Goal: Task Accomplishment & Management: Complete application form

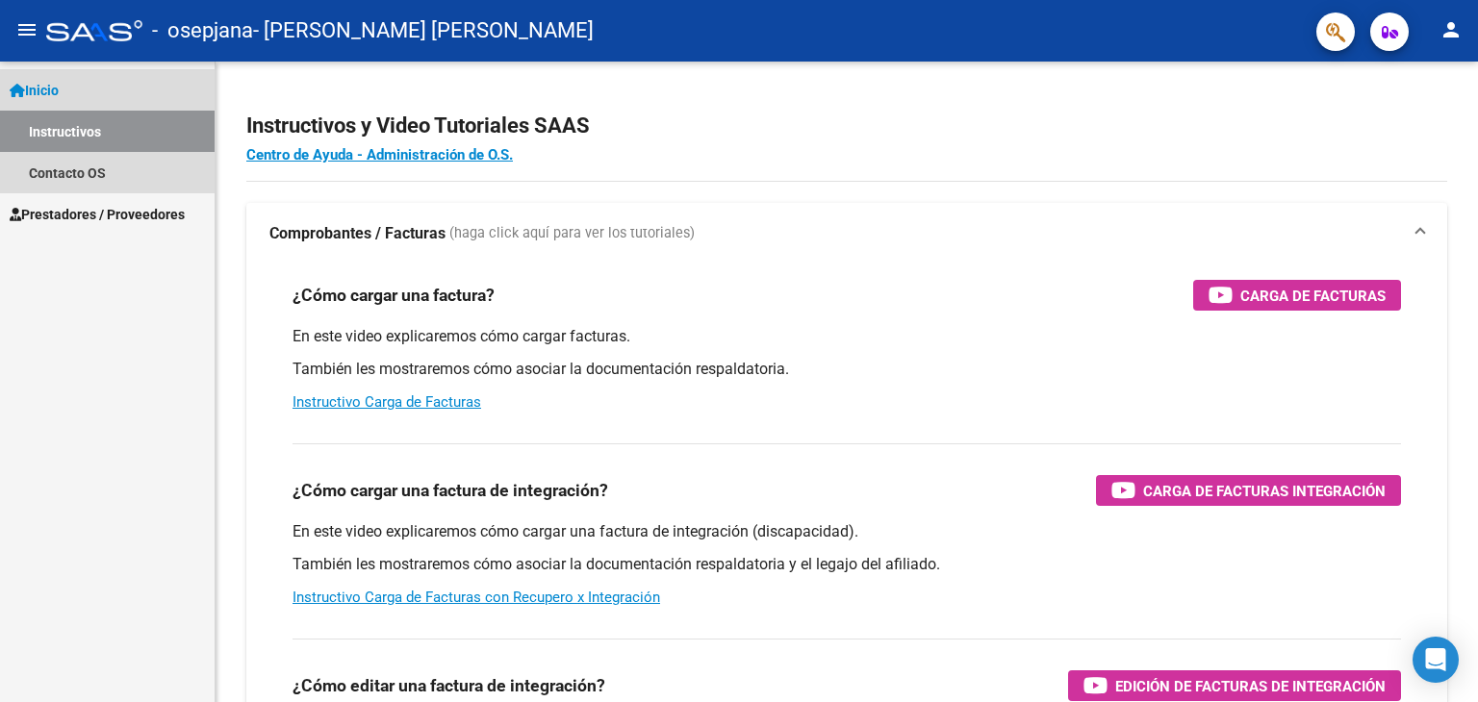
click at [87, 85] on link "Inicio" at bounding box center [107, 89] width 215 height 41
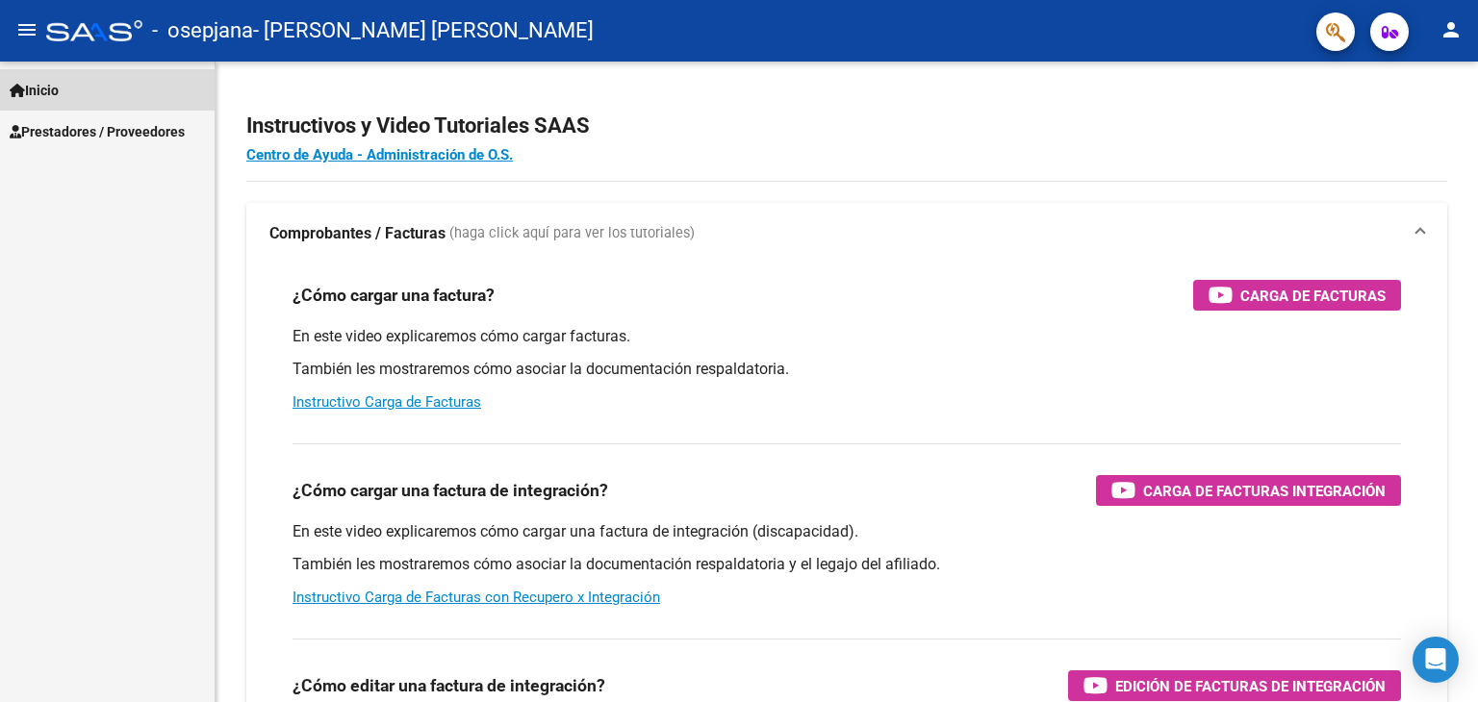
click at [81, 95] on link "Inicio" at bounding box center [107, 89] width 215 height 41
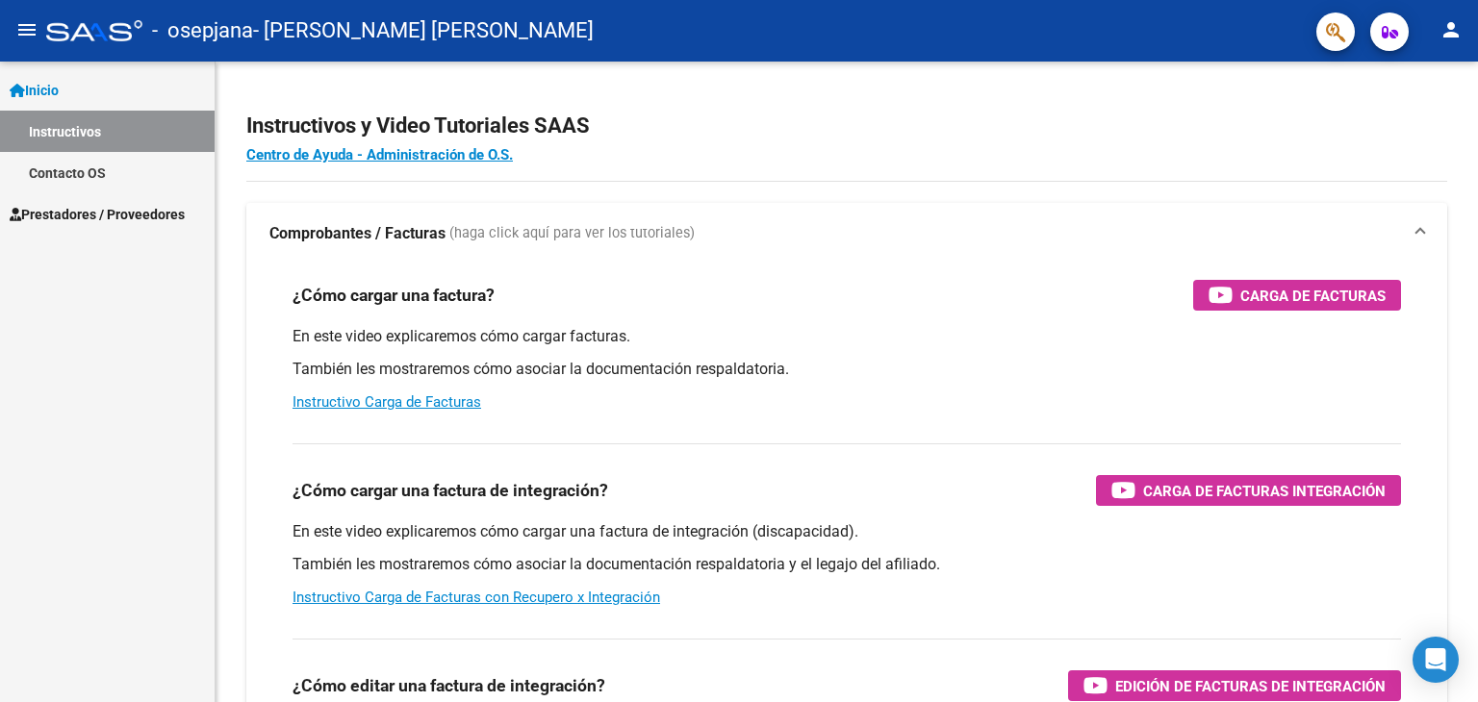
click at [90, 132] on link "Instructivos" at bounding box center [107, 131] width 215 height 41
click at [77, 226] on link "Prestadores / Proveedores" at bounding box center [107, 213] width 215 height 41
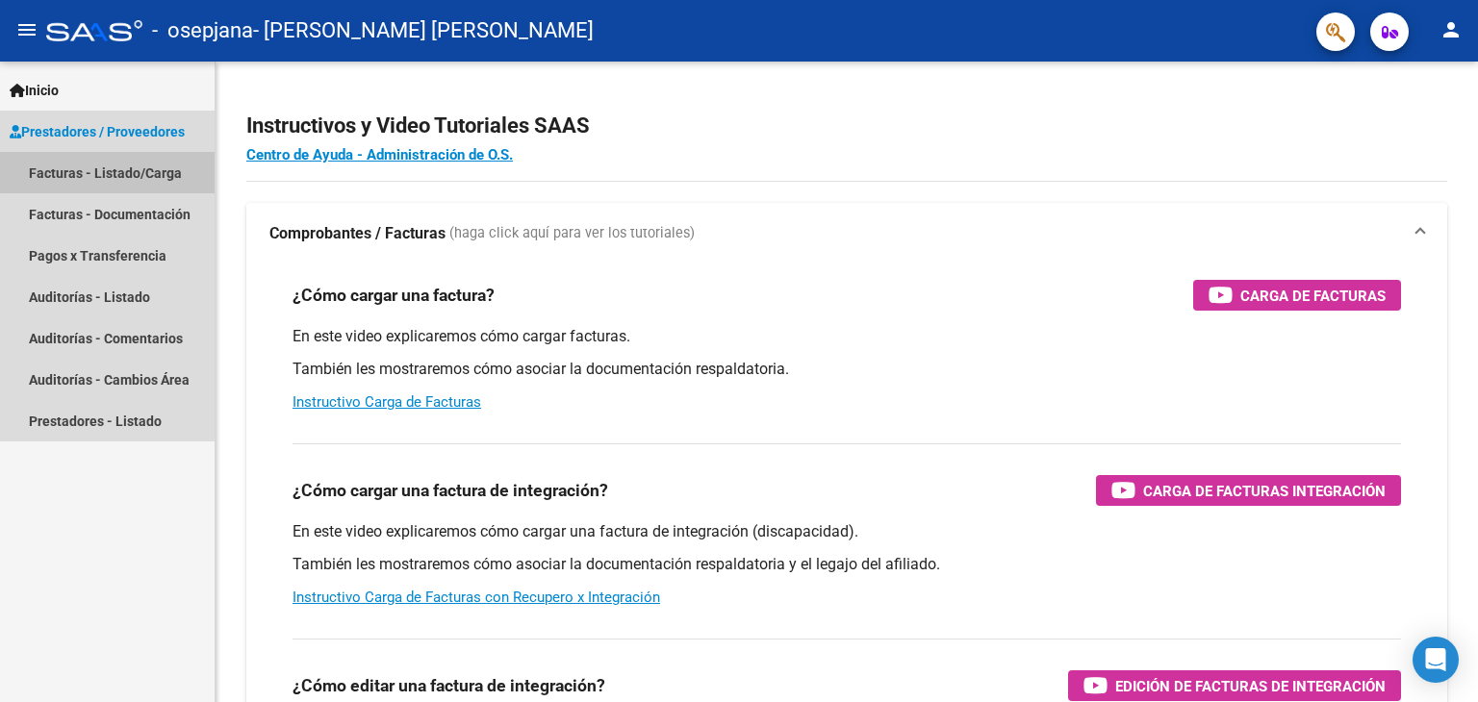
click at [140, 170] on link "Facturas - Listado/Carga" at bounding box center [107, 172] width 215 height 41
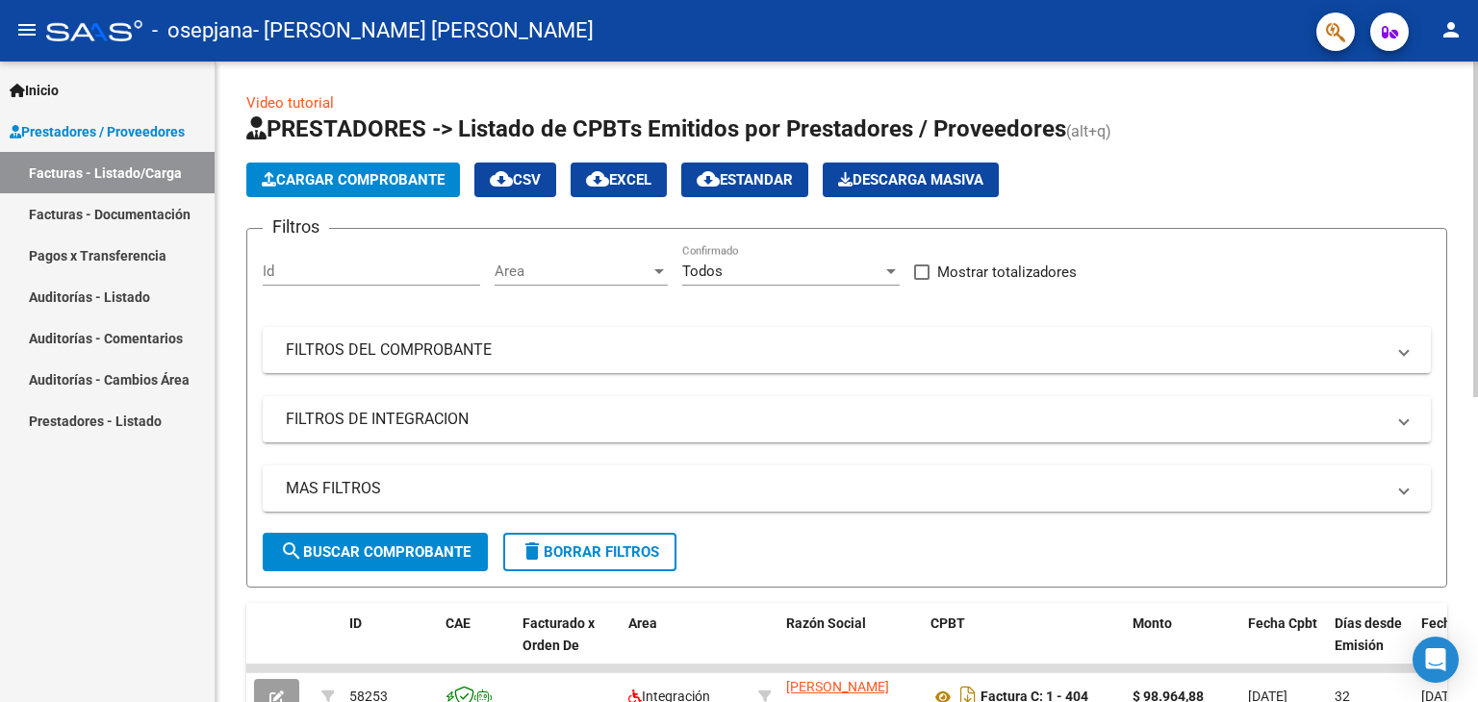
click at [369, 190] on button "Cargar Comprobante" at bounding box center [353, 180] width 214 height 35
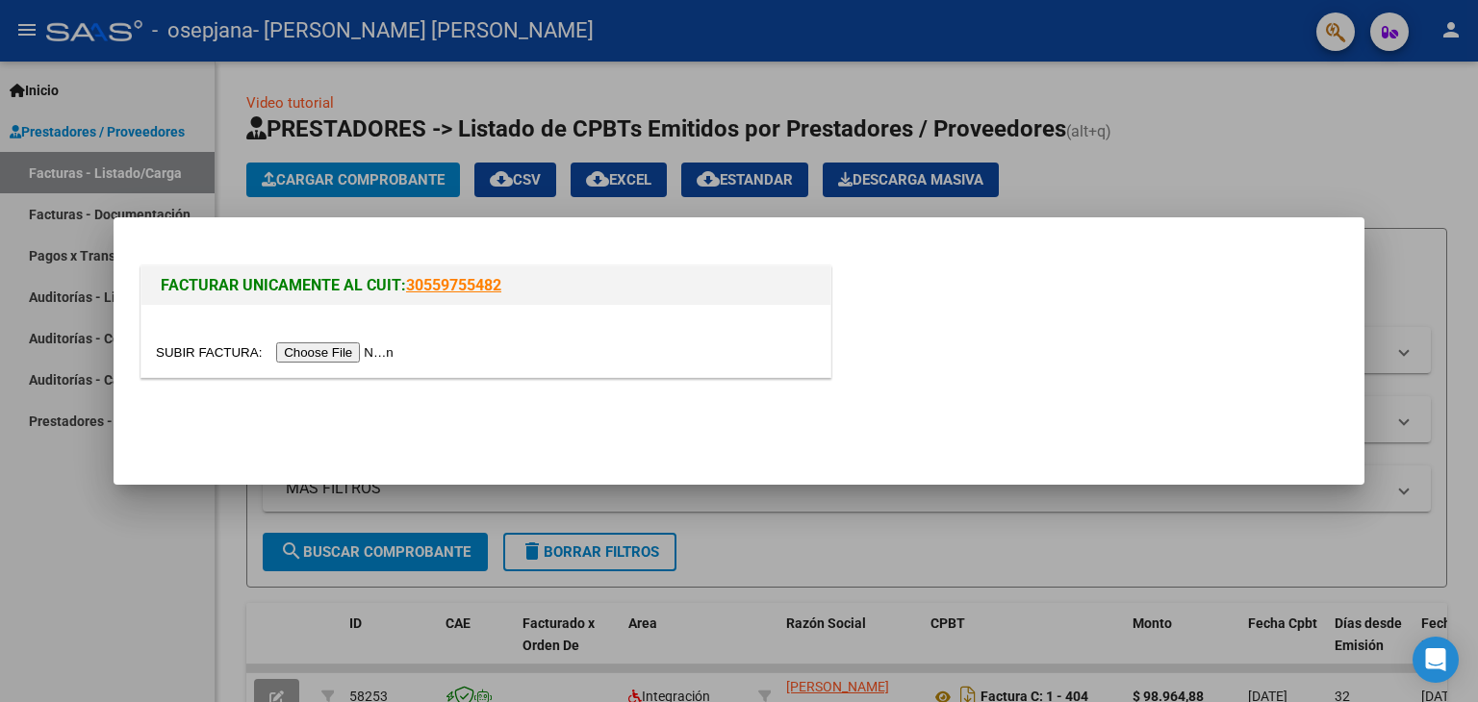
click at [334, 350] on input "file" at bounding box center [277, 352] width 243 height 20
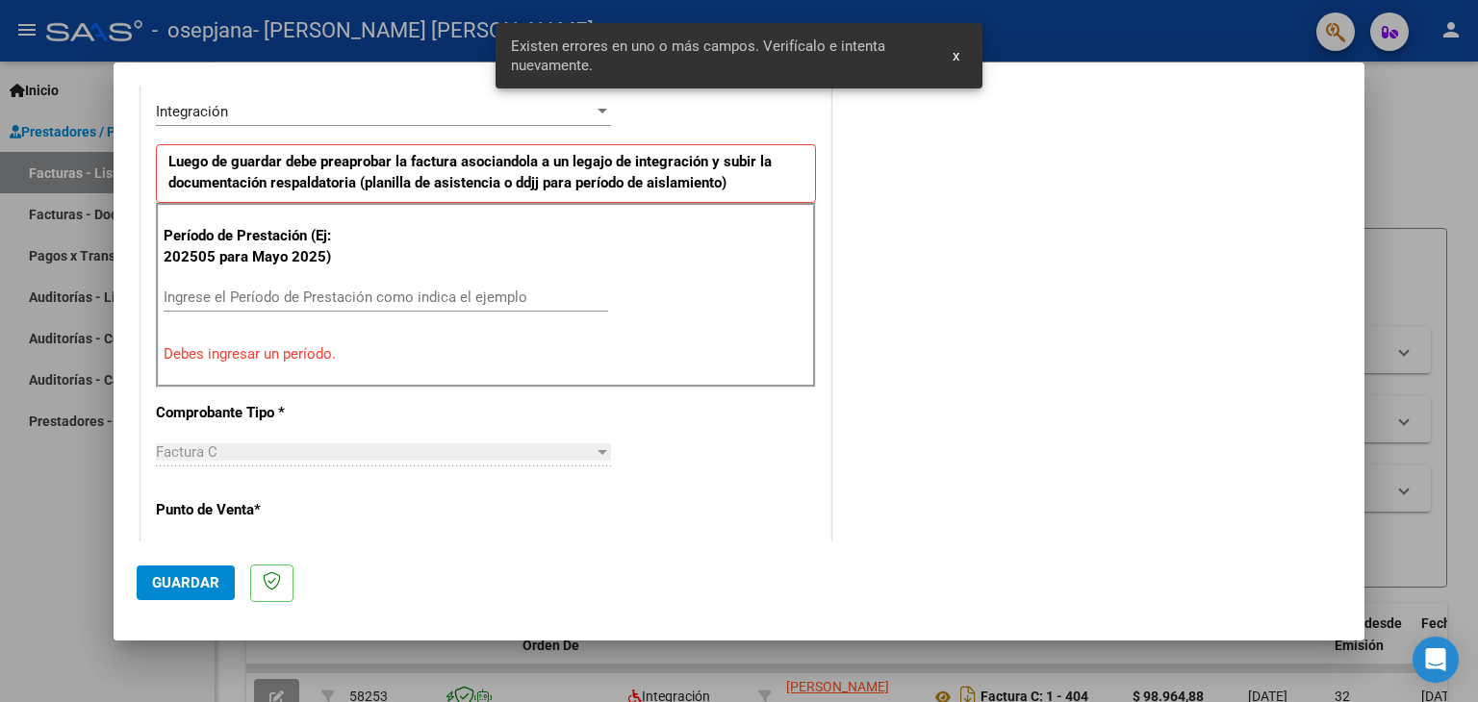
scroll to position [382, 0]
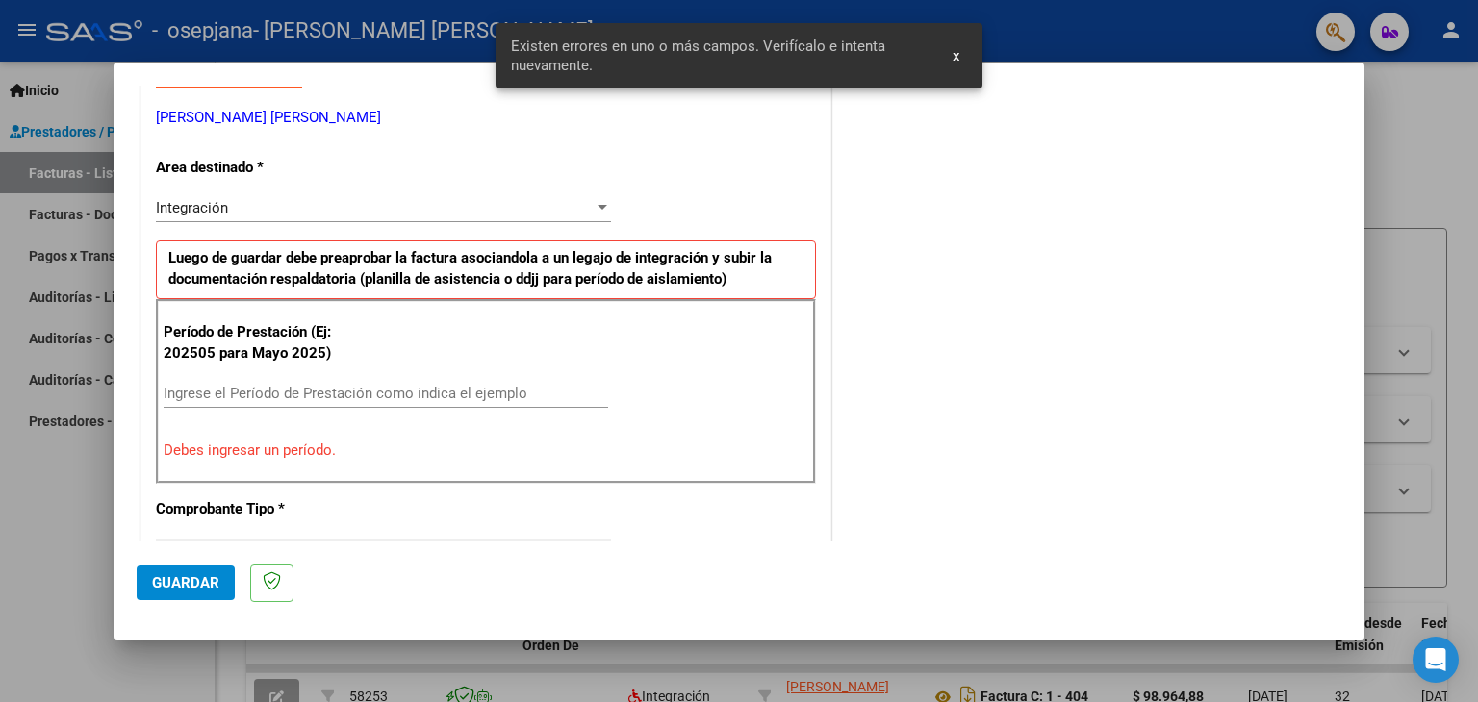
click at [376, 385] on input "Ingrese el Período de Prestación como indica el ejemplo" at bounding box center [386, 393] width 444 height 17
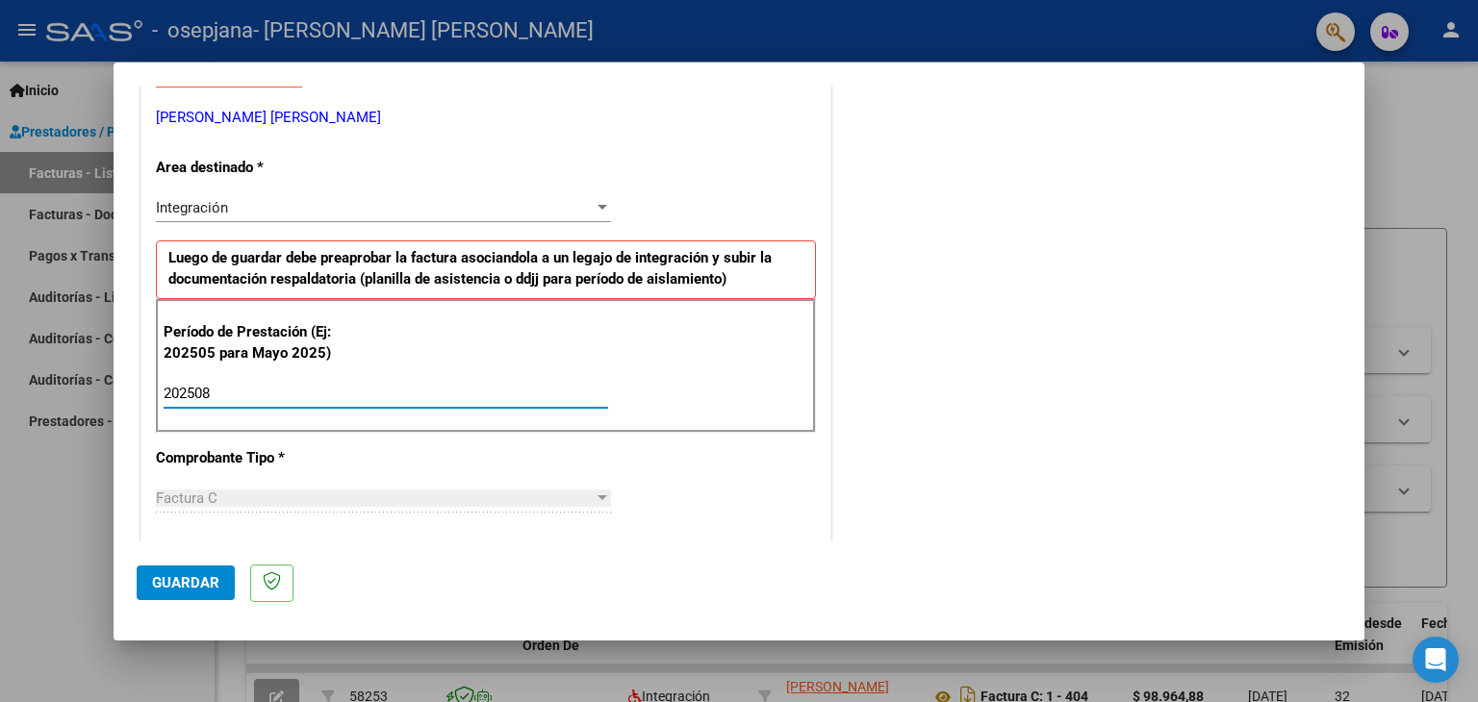
type input "202508"
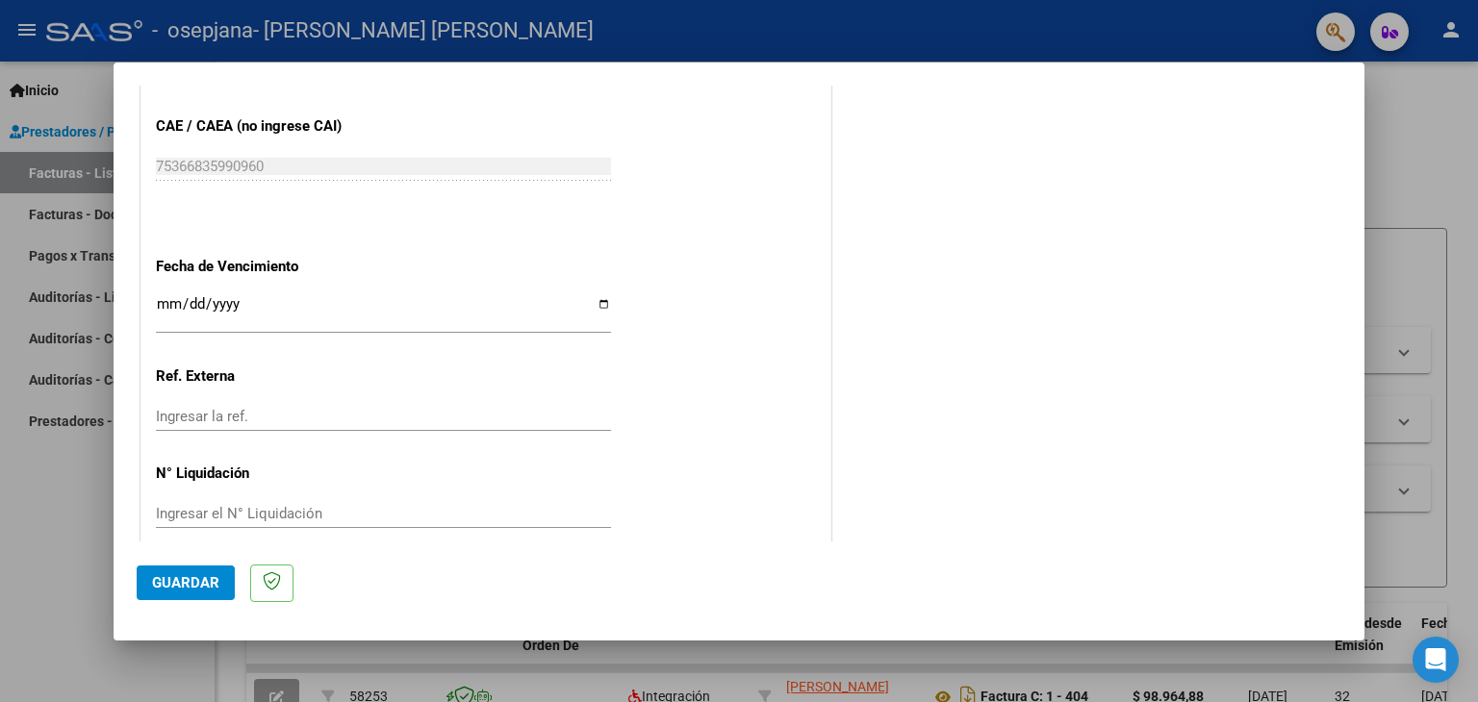
scroll to position [1234, 0]
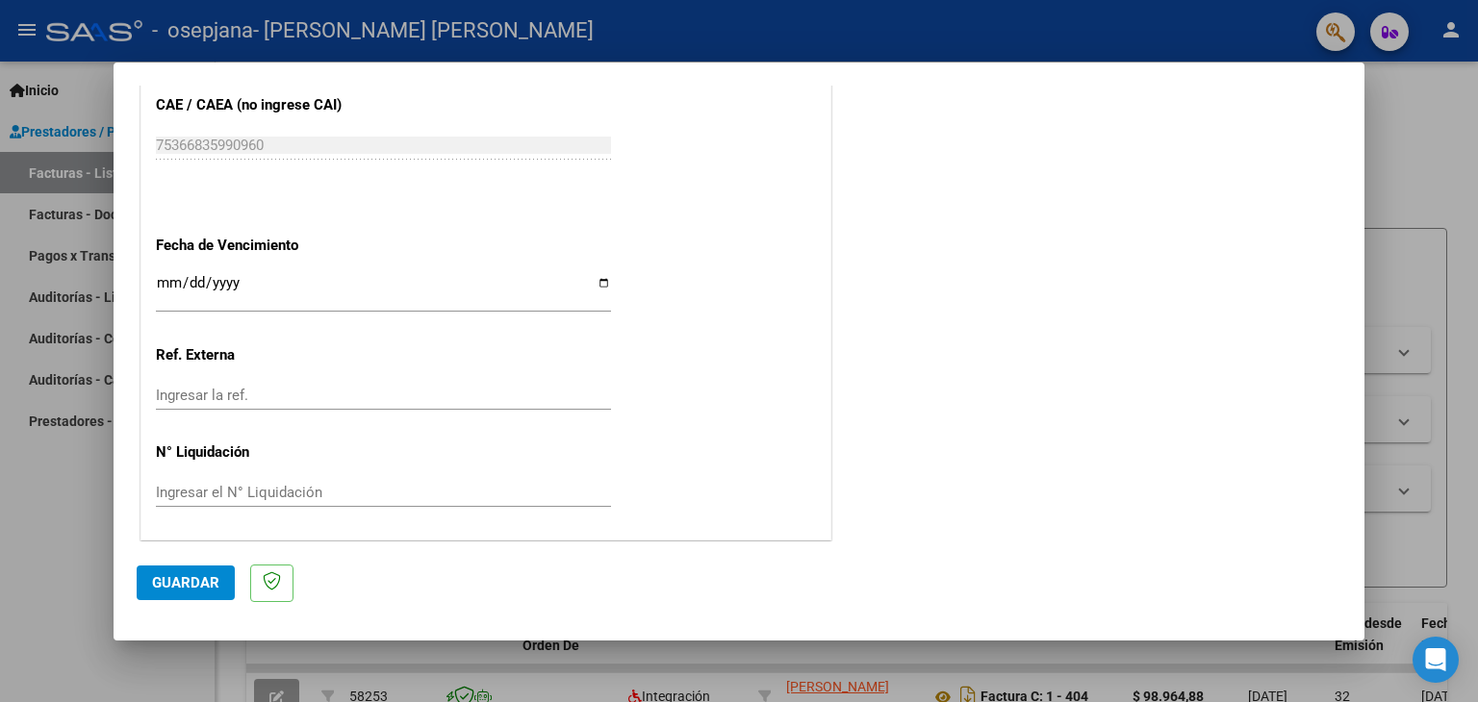
click at [184, 583] on span "Guardar" at bounding box center [185, 582] width 67 height 17
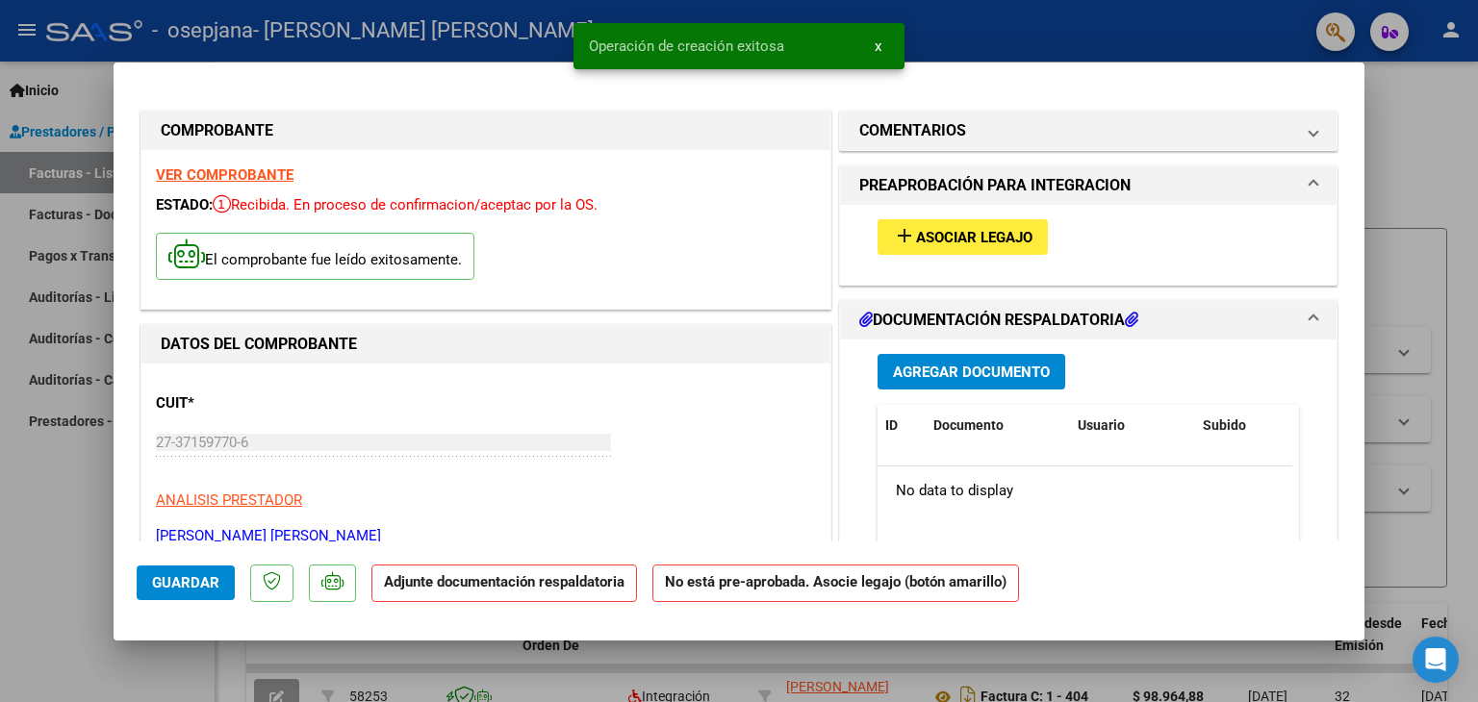
click at [927, 241] on span "Asociar Legajo" at bounding box center [974, 237] width 116 height 17
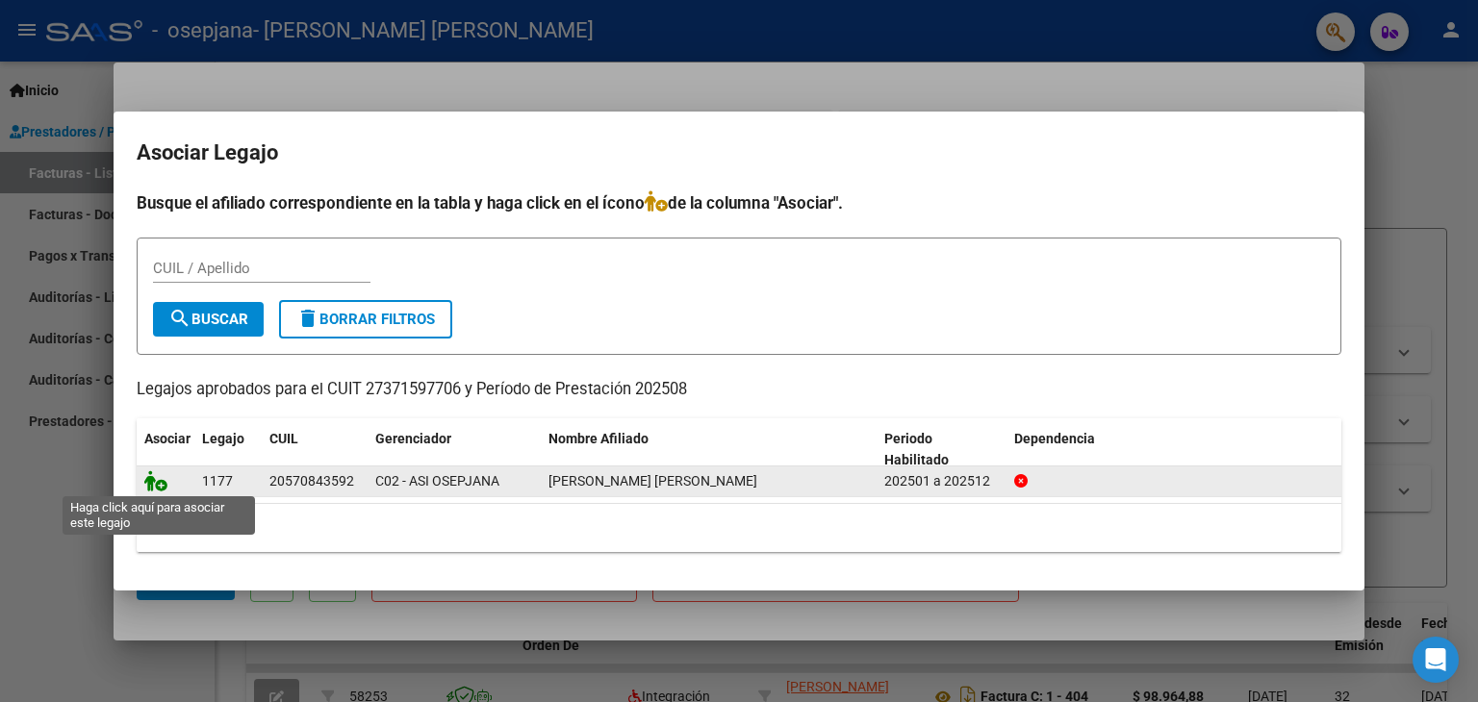
click at [161, 482] on icon at bounding box center [155, 480] width 23 height 21
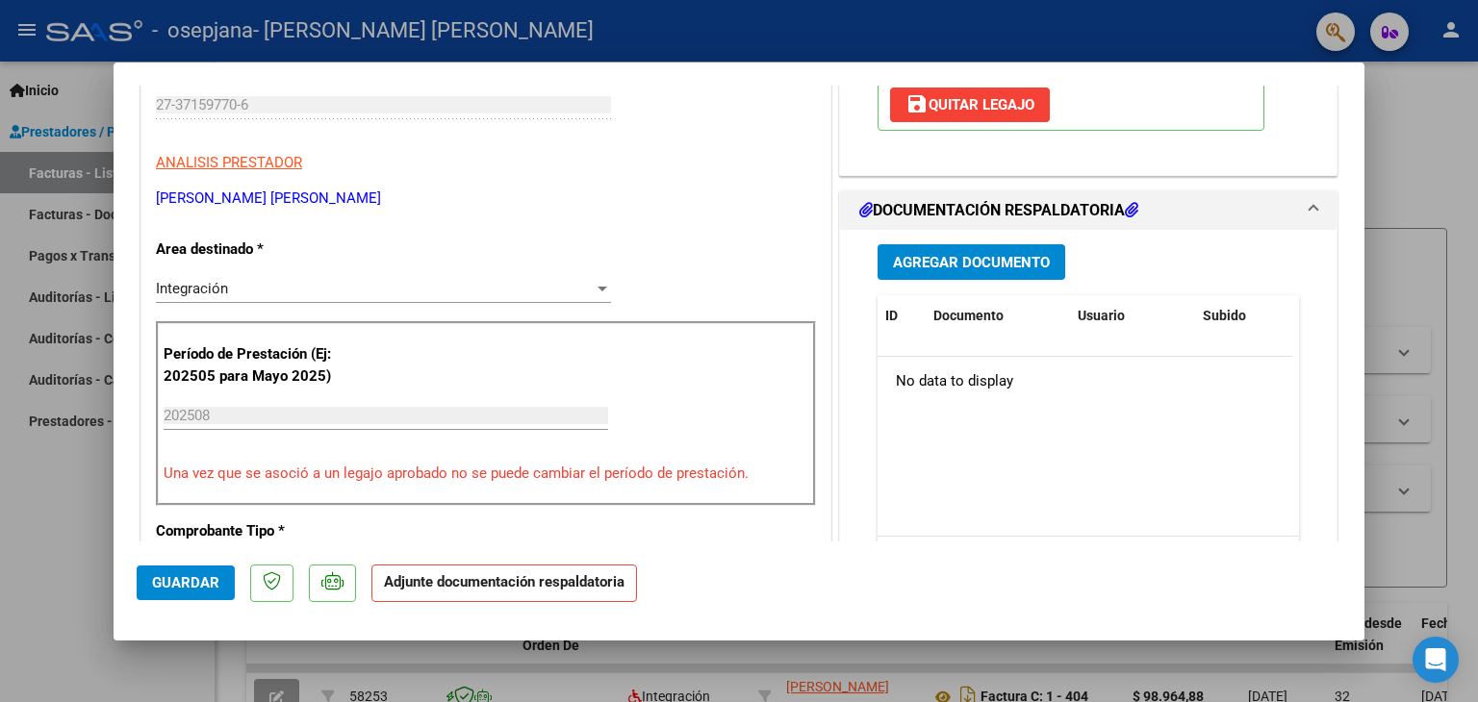
scroll to position [385, 0]
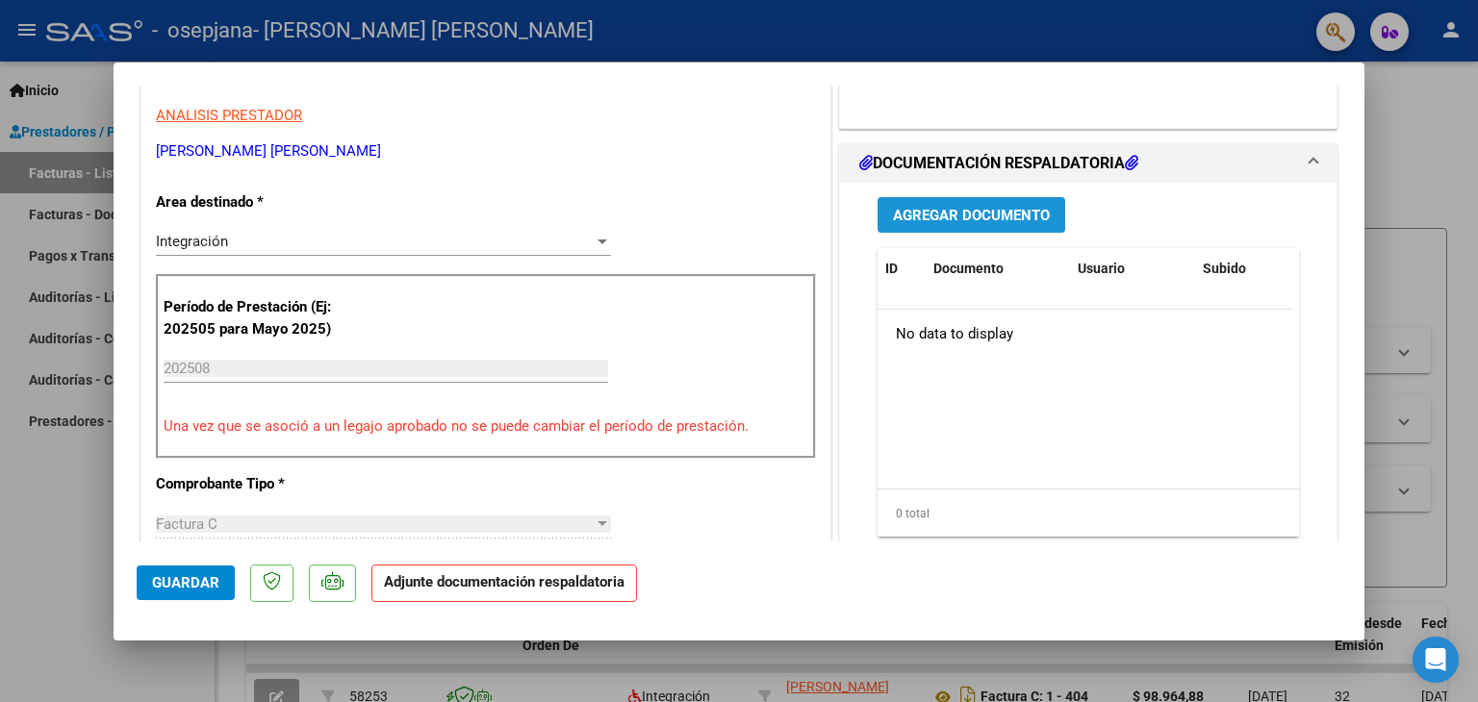
click at [948, 199] on button "Agregar Documento" at bounding box center [971, 215] width 188 height 36
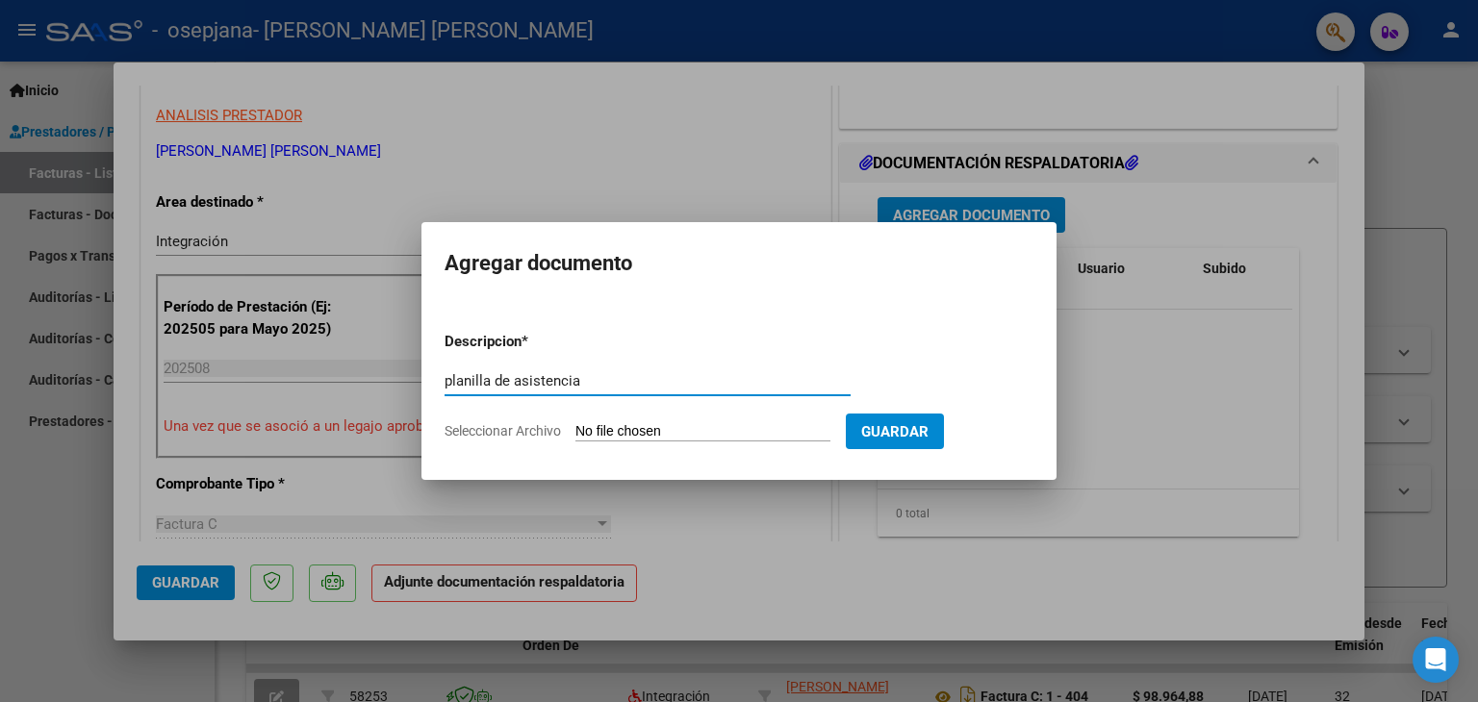
type input "planilla de asistencia"
click at [681, 442] on form "Descripcion * planilla de asistencia Escriba aquí una descripcion Seleccionar A…" at bounding box center [738, 386] width 589 height 140
click at [681, 434] on input "Seleccionar Archivo" at bounding box center [702, 432] width 255 height 18
type input "C:\fakepath\[PERSON_NAME] .pdf"
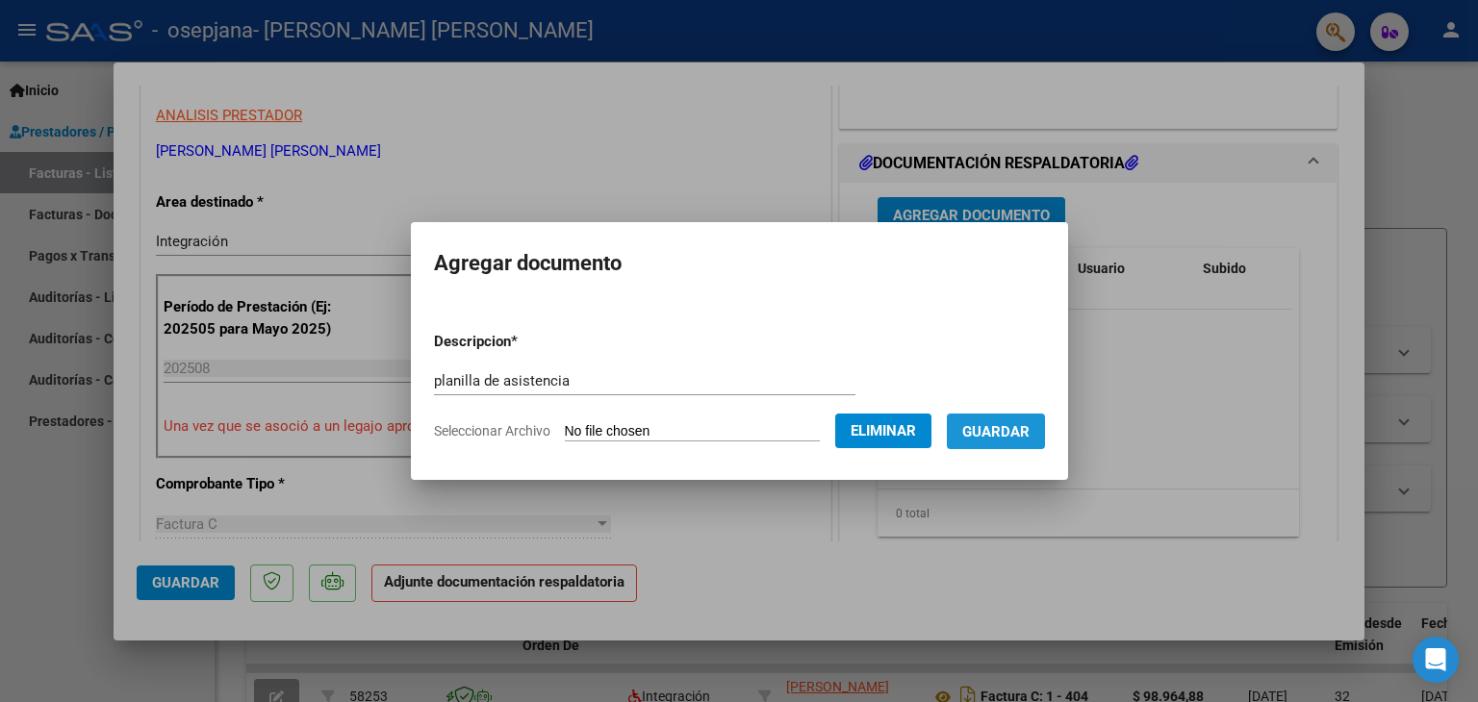
click at [1021, 431] on span "Guardar" at bounding box center [995, 431] width 67 height 17
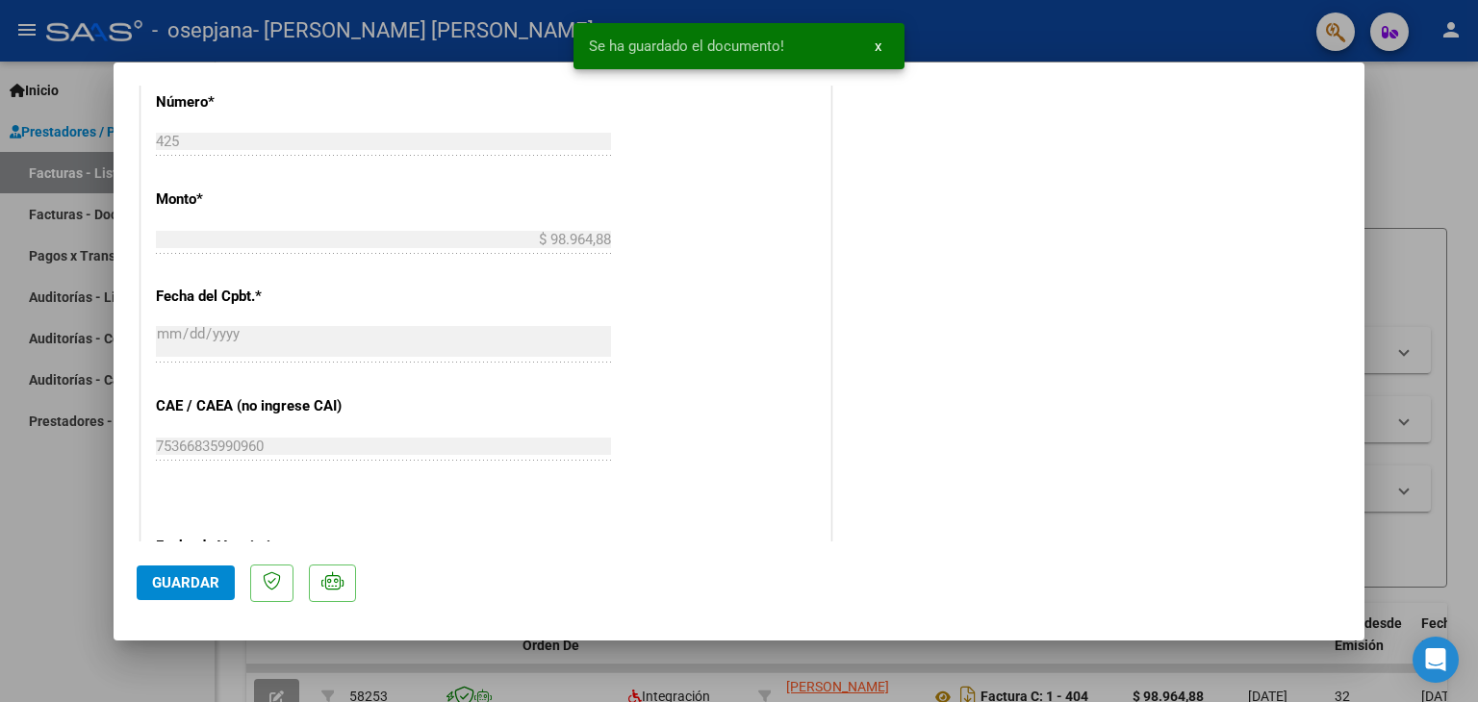
scroll to position [1251, 0]
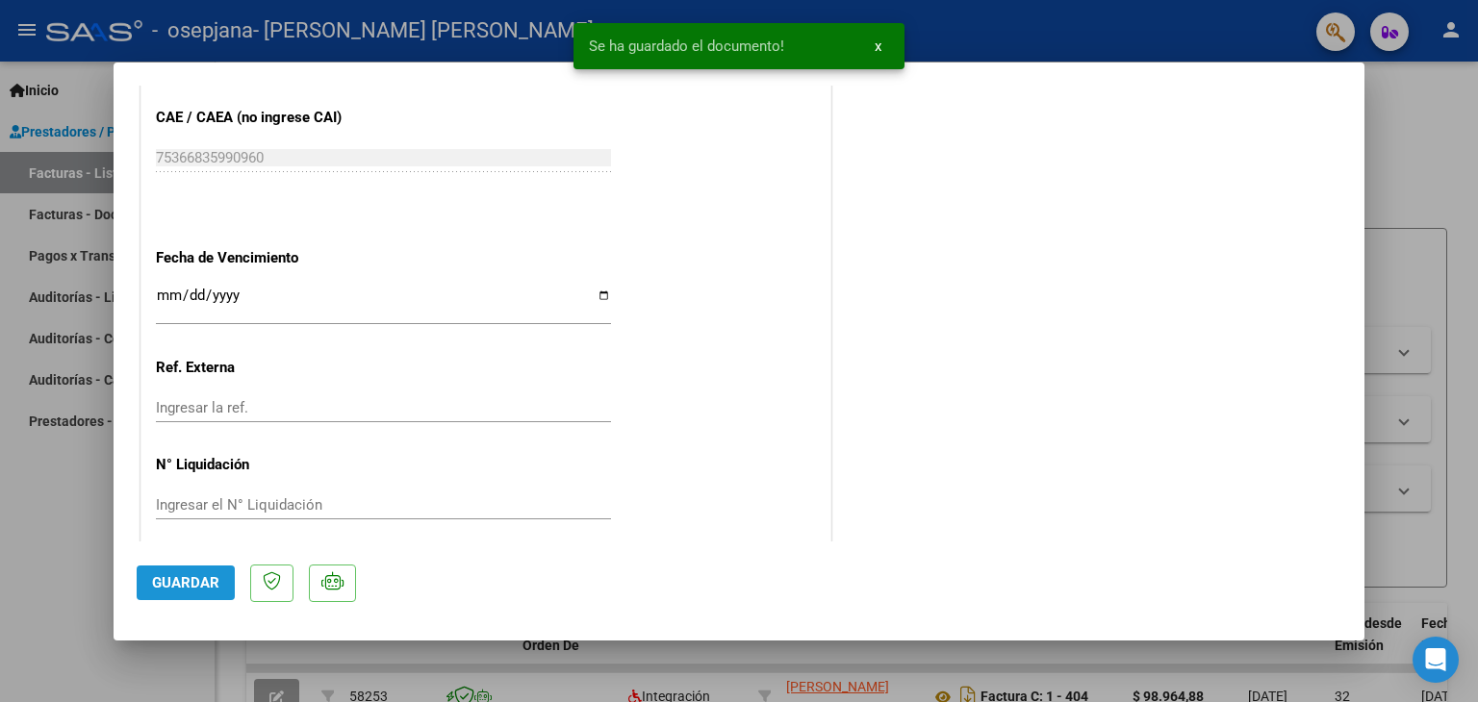
click at [187, 578] on span "Guardar" at bounding box center [185, 582] width 67 height 17
click at [203, 588] on span "Guardar" at bounding box center [185, 582] width 67 height 17
click at [1408, 106] on div at bounding box center [739, 351] width 1478 height 702
type input "$ 0,00"
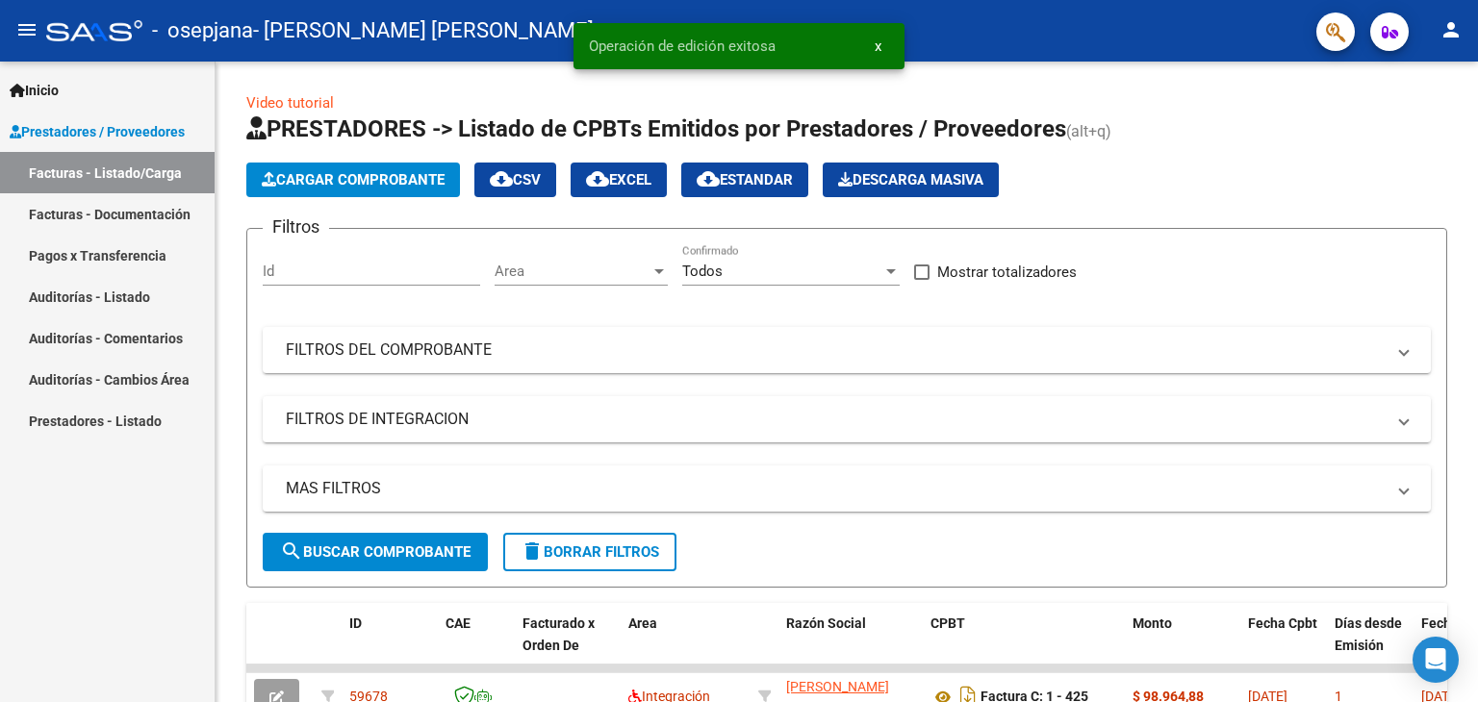
click at [135, 221] on link "Facturas - Documentación" at bounding box center [107, 213] width 215 height 41
